Goal: Navigation & Orientation: Find specific page/section

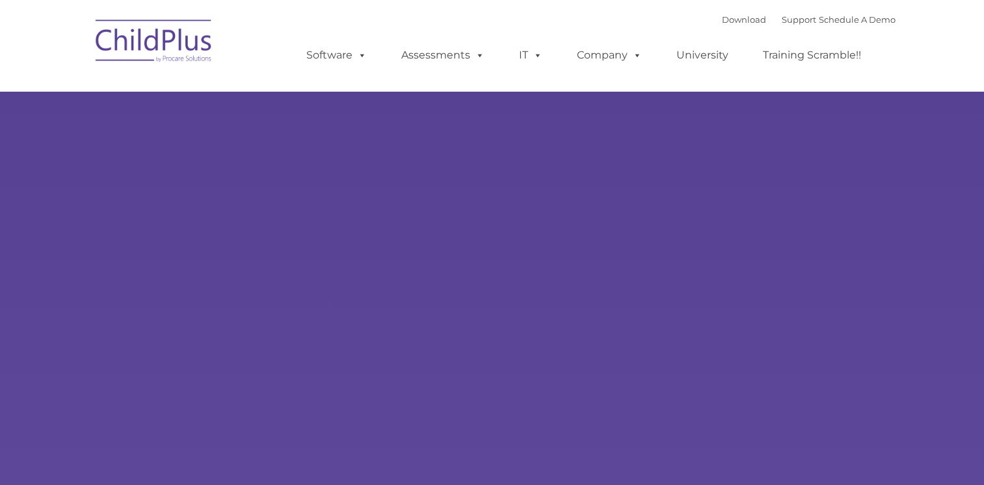
type input ""
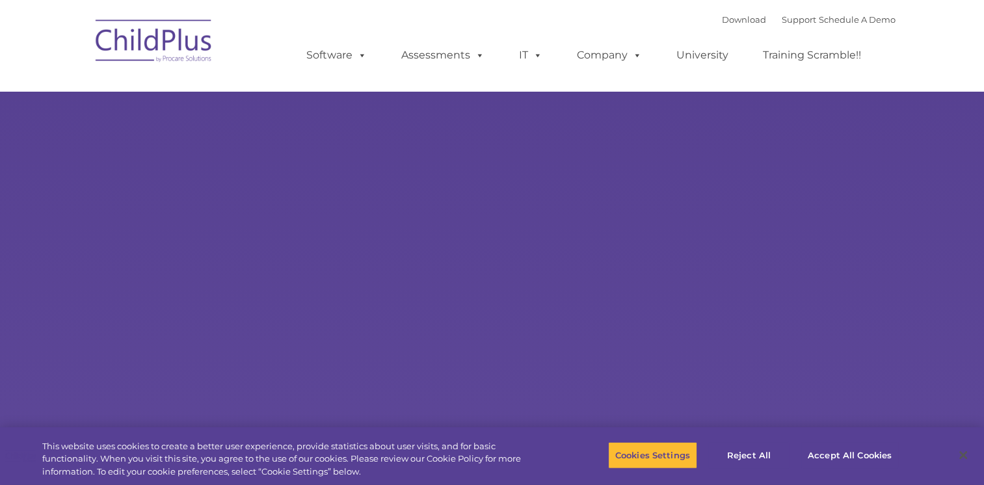
select select "MEDIUM"
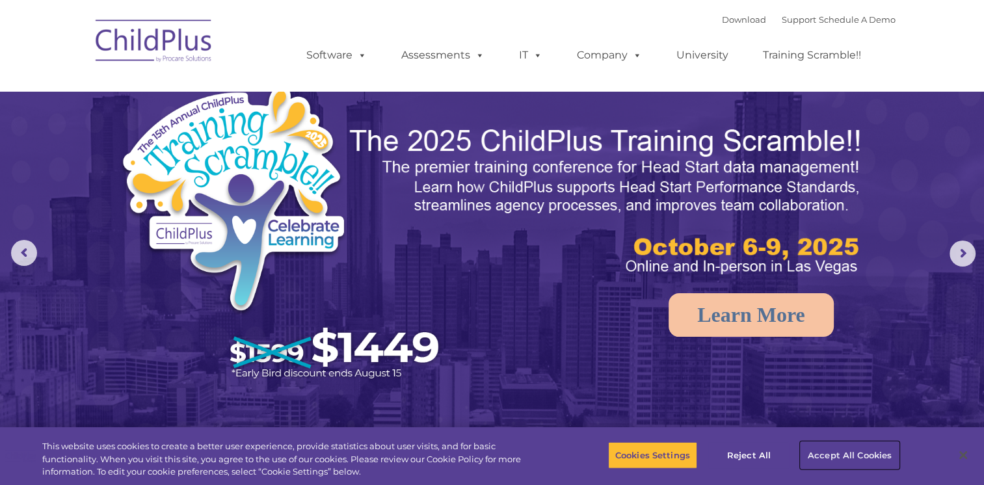
click at [872, 462] on button "Accept All Cookies" at bounding box center [849, 454] width 98 height 27
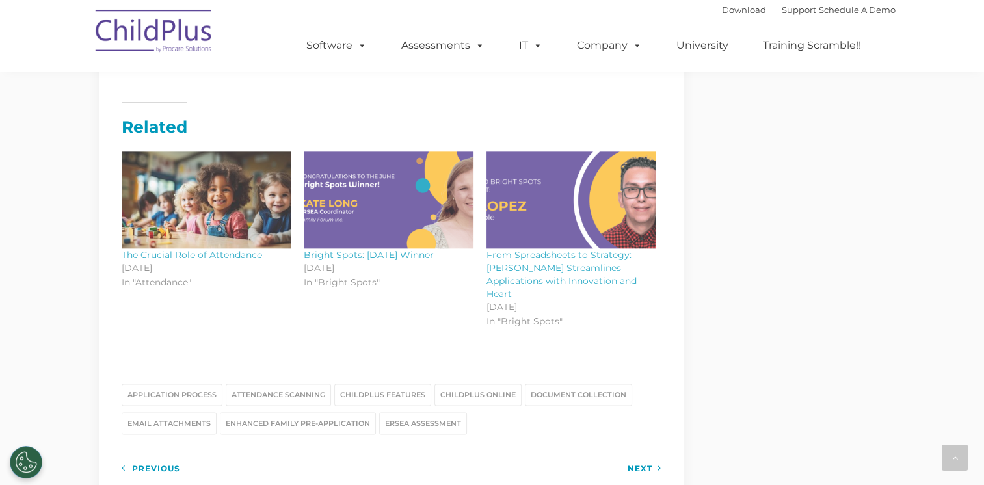
scroll to position [1488, 0]
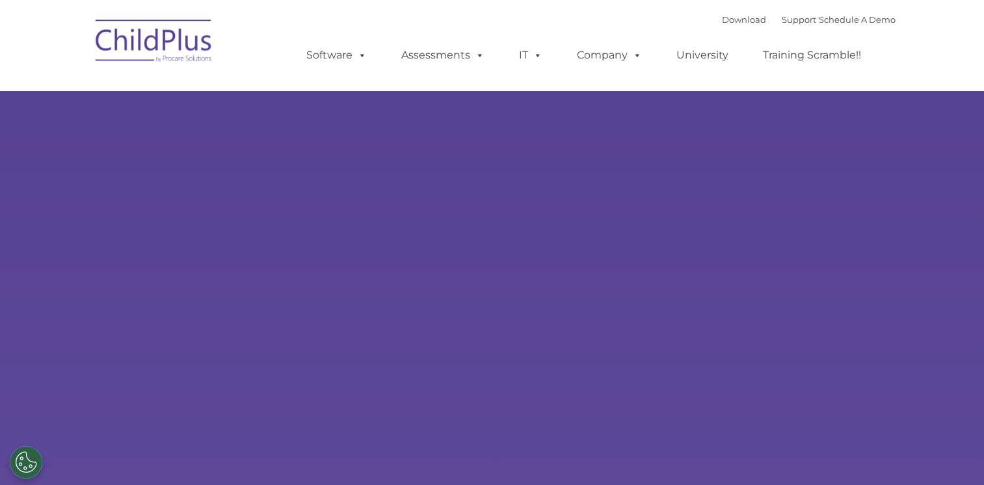
type input ""
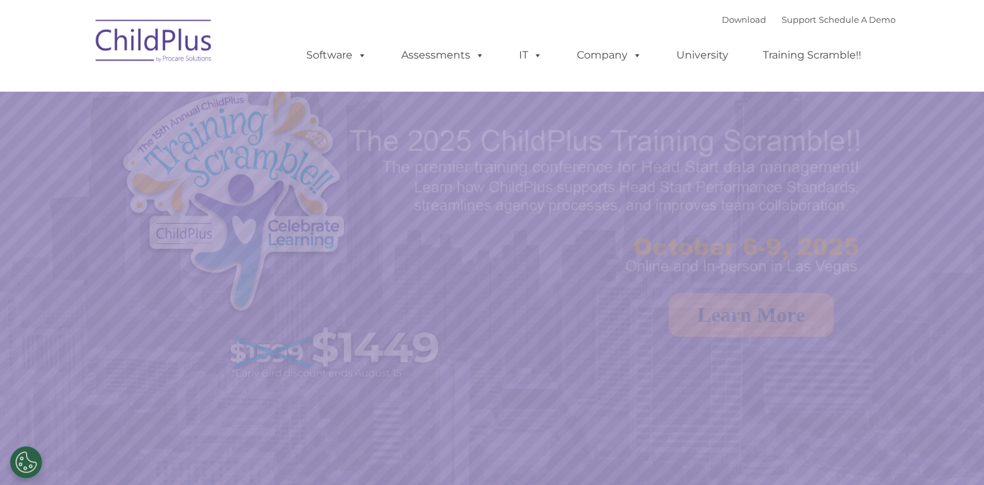
select select "MEDIUM"
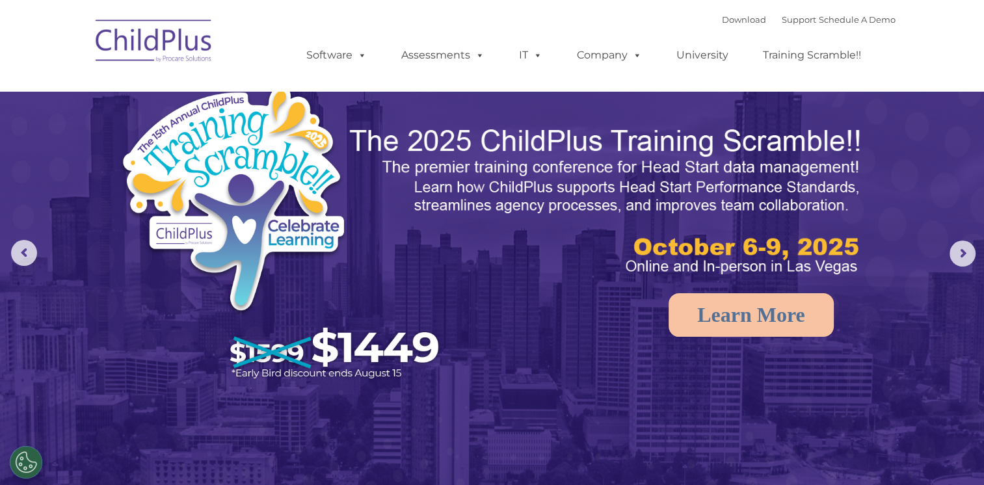
click at [202, 47] on img at bounding box center [154, 42] width 130 height 65
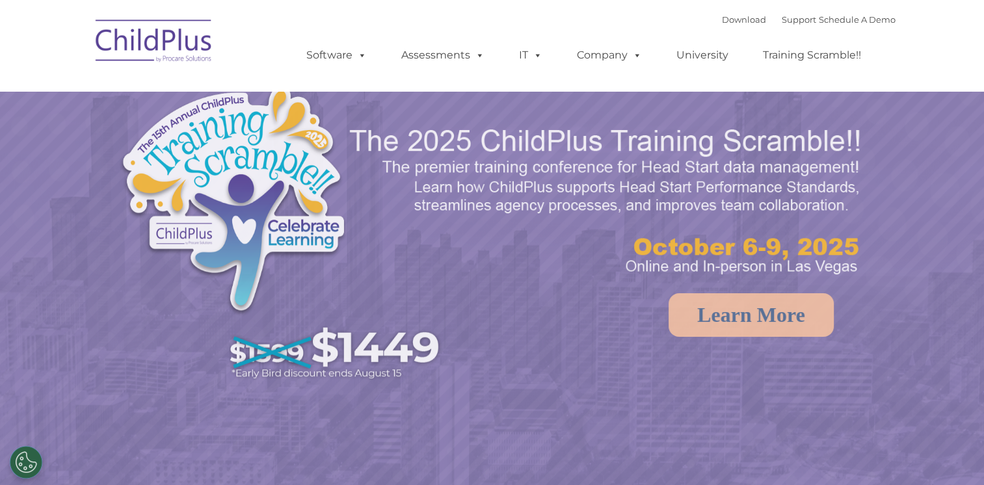
select select "MEDIUM"
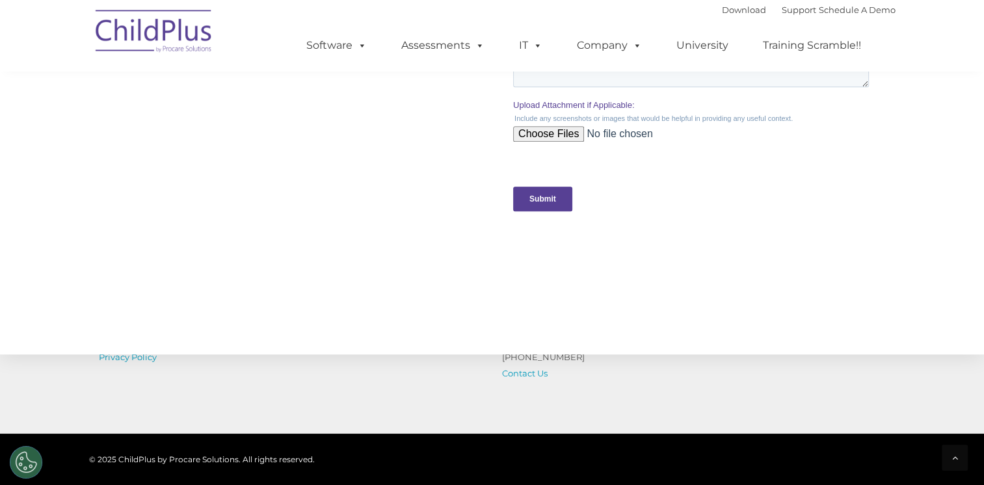
scroll to position [1308, 0]
